Goal: Task Accomplishment & Management: Use online tool/utility

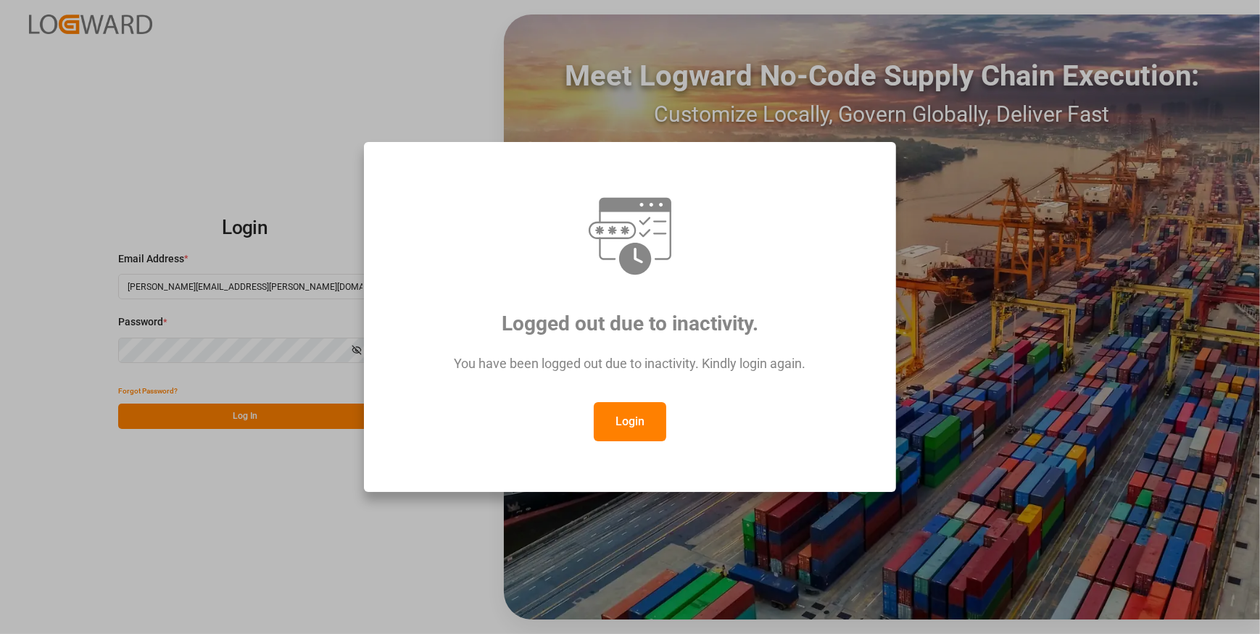
click at [630, 431] on button "Login" at bounding box center [630, 421] width 73 height 39
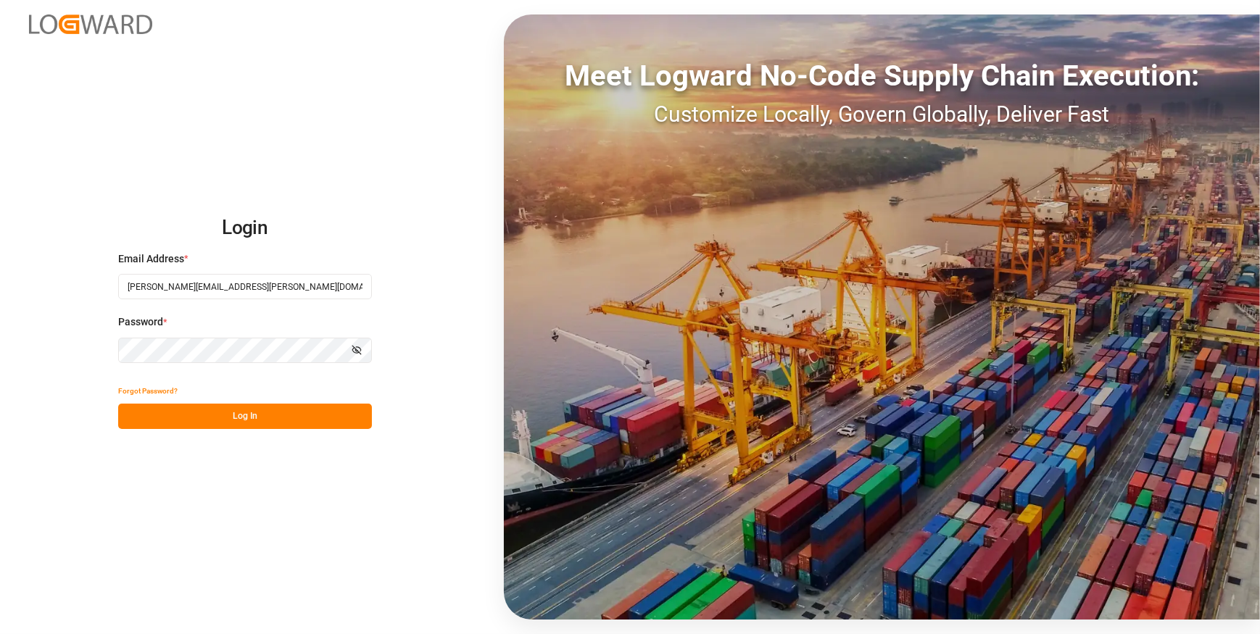
click at [247, 421] on button "Log In" at bounding box center [245, 416] width 254 height 25
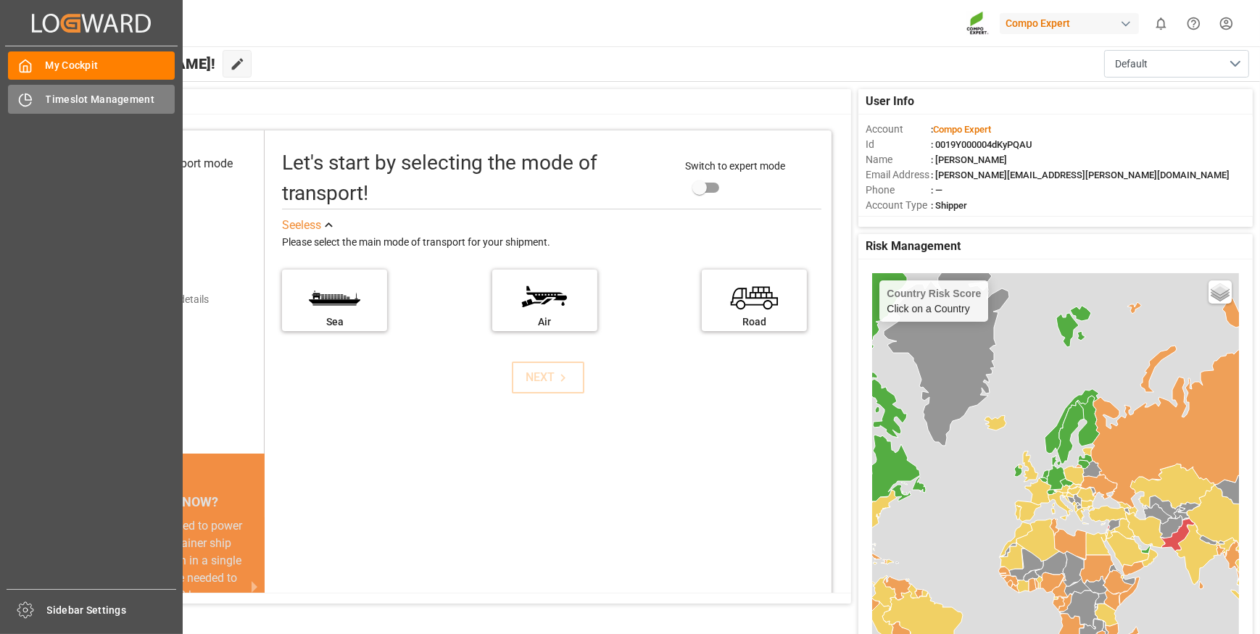
click at [41, 104] on div "Timeslot Management Timeslot Management" at bounding box center [91, 99] width 167 height 28
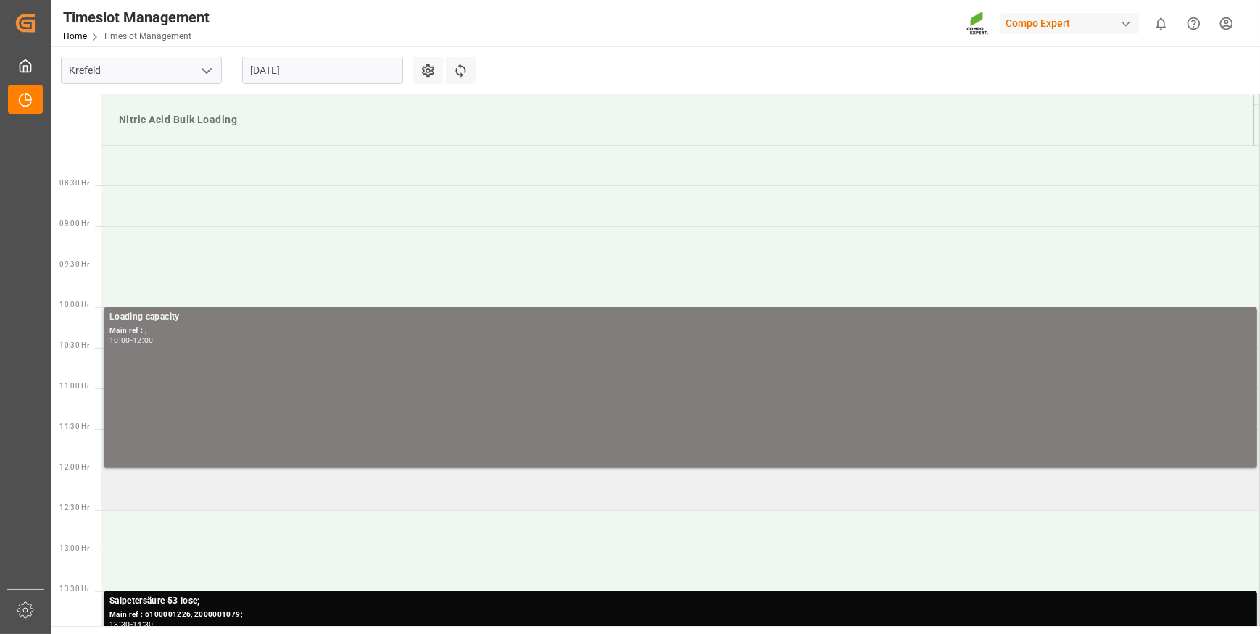
scroll to position [659, 0]
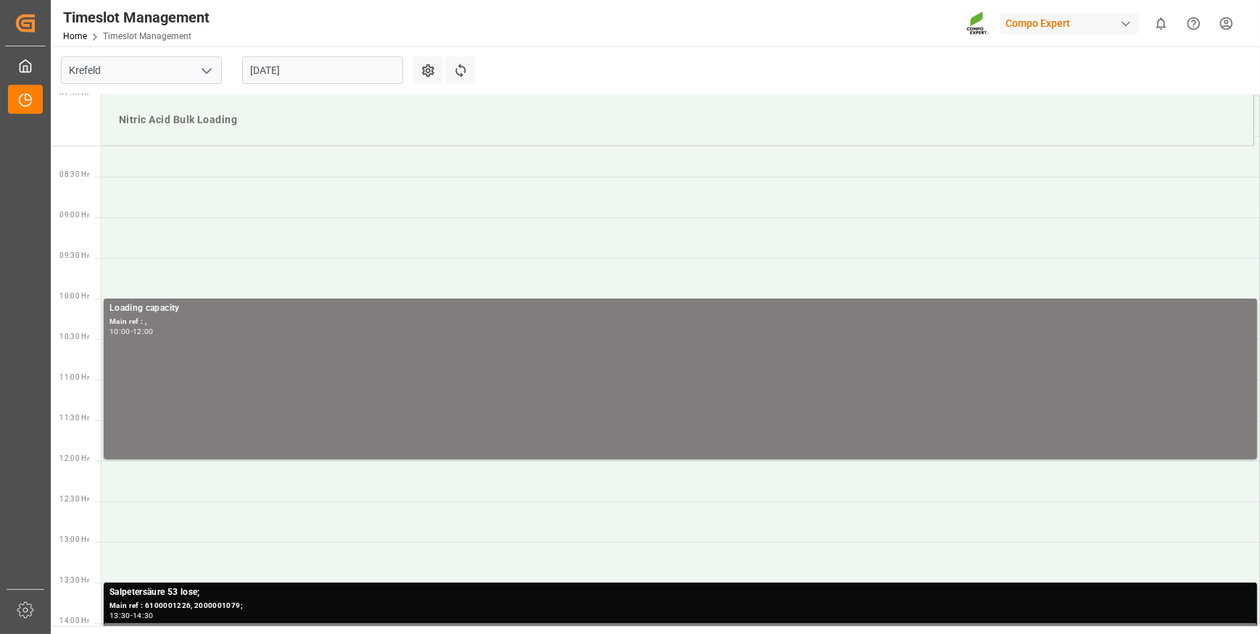
click at [346, 73] on input "[DATE]" at bounding box center [322, 71] width 161 height 28
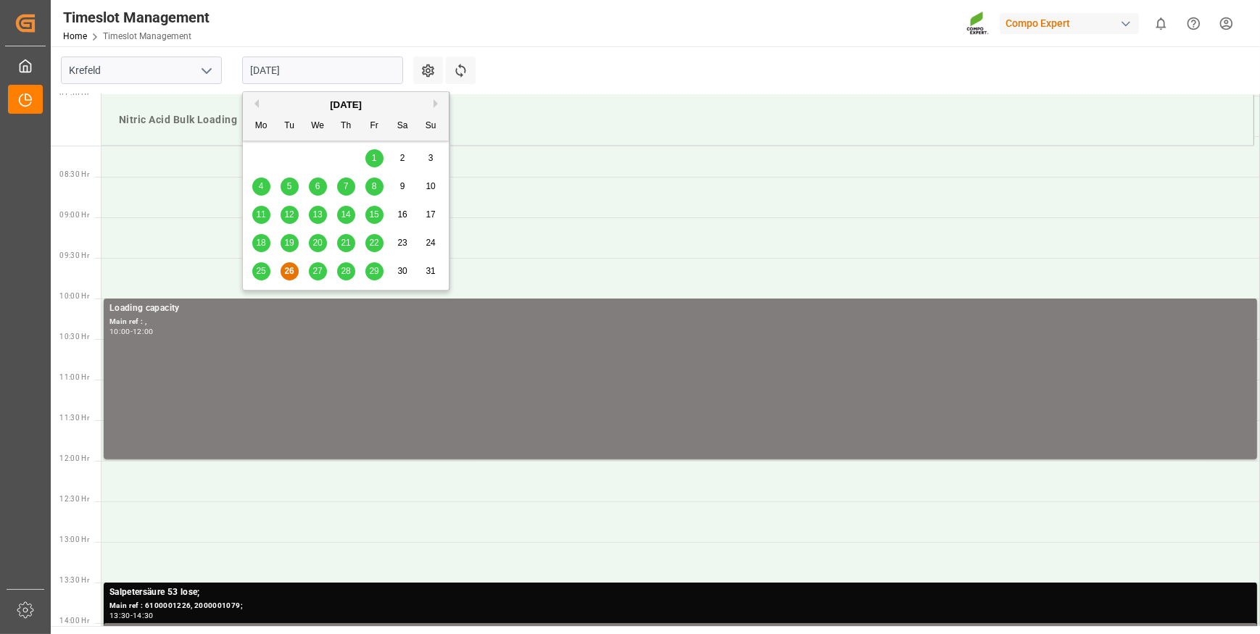
click at [315, 275] on span "27" at bounding box center [316, 271] width 9 height 10
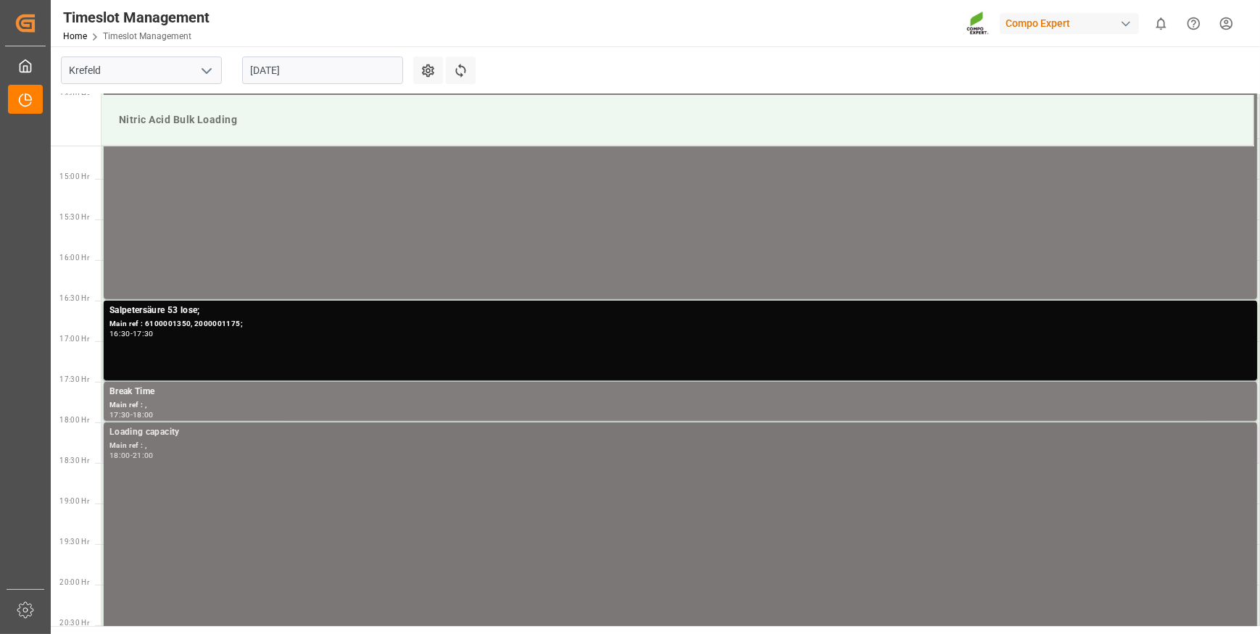
scroll to position [1209, 0]
